Goal: Find specific page/section: Find specific page/section

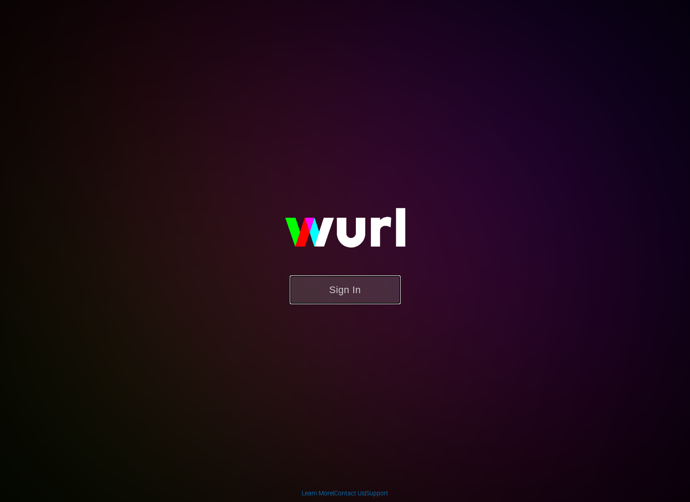
click at [354, 286] on button "Sign In" at bounding box center [345, 289] width 111 height 29
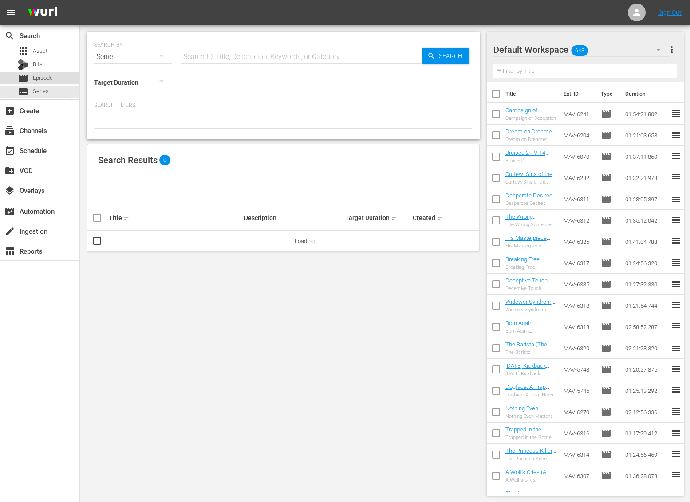
click at [59, 76] on div "movie Episode" at bounding box center [39, 78] width 79 height 12
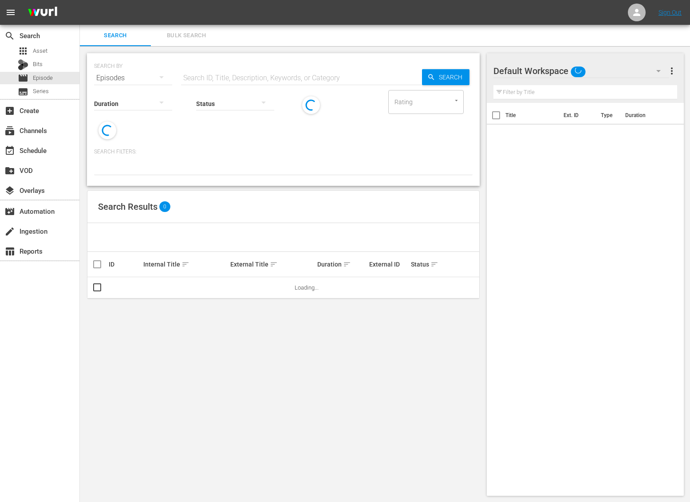
click at [219, 78] on input "text" at bounding box center [301, 77] width 241 height 21
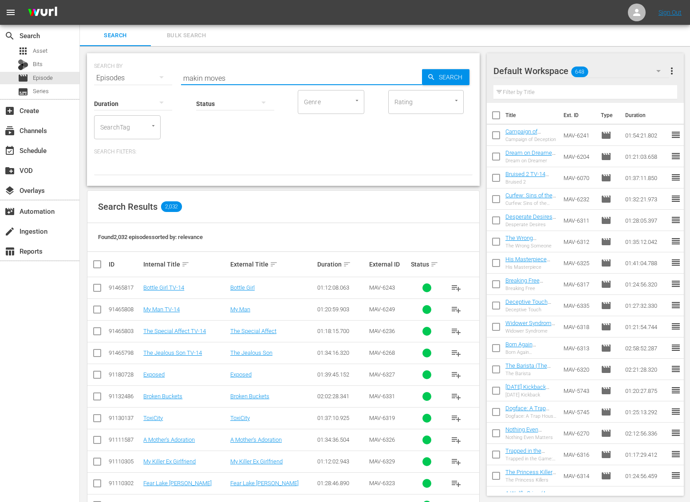
type input "makin moves"
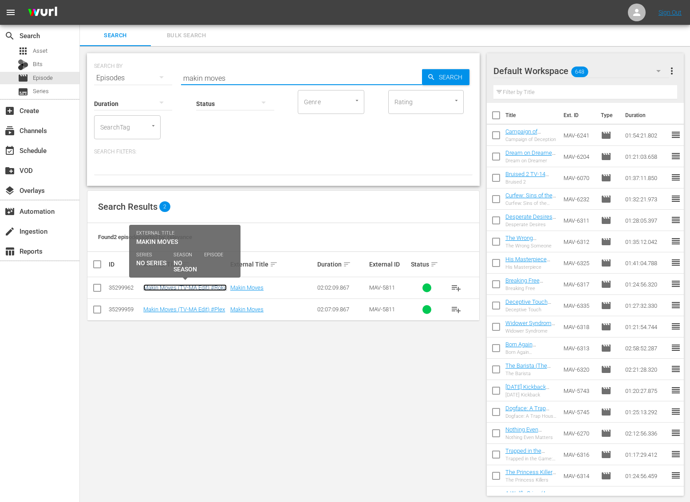
click at [196, 289] on link "Makin Moves (TV-MA Edit) #Roku" at bounding box center [184, 287] width 83 height 7
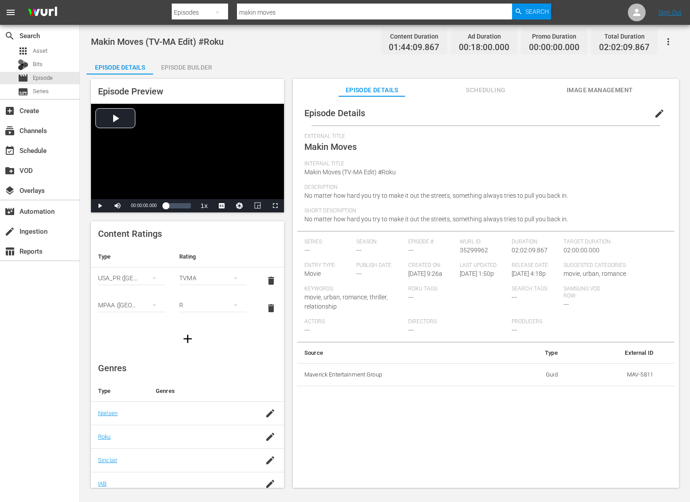
click at [198, 41] on span "Makin Moves (TV-MA Edit) #Roku" at bounding box center [157, 41] width 133 height 11
